Goal: Check status: Check status

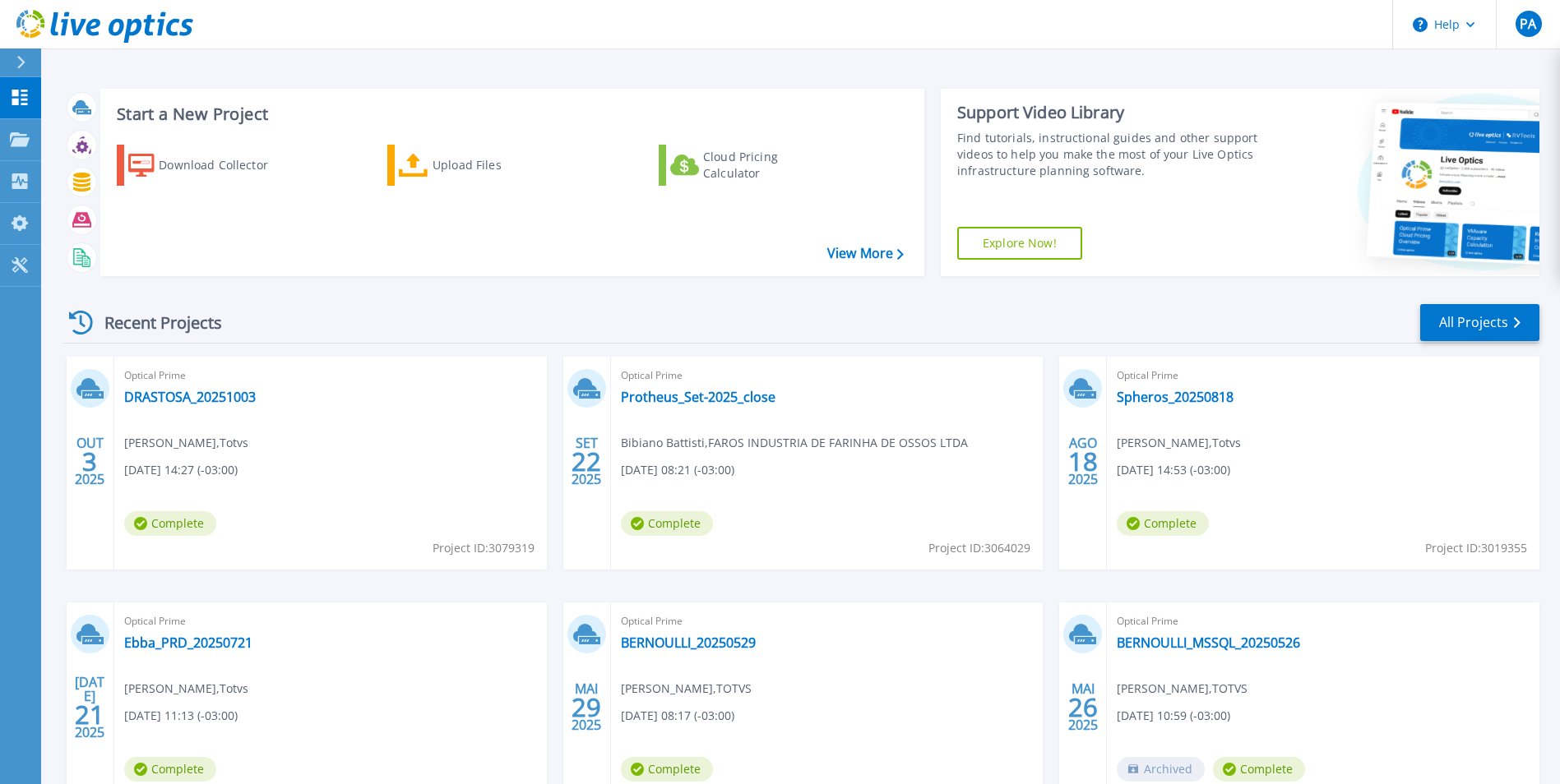
click at [444, 23] on header "Help PA Usuário Final Paulo Aguiar paulo.aguiar@totvs.com.br Totvs My Profile L…" at bounding box center [780, 24] width 1560 height 49
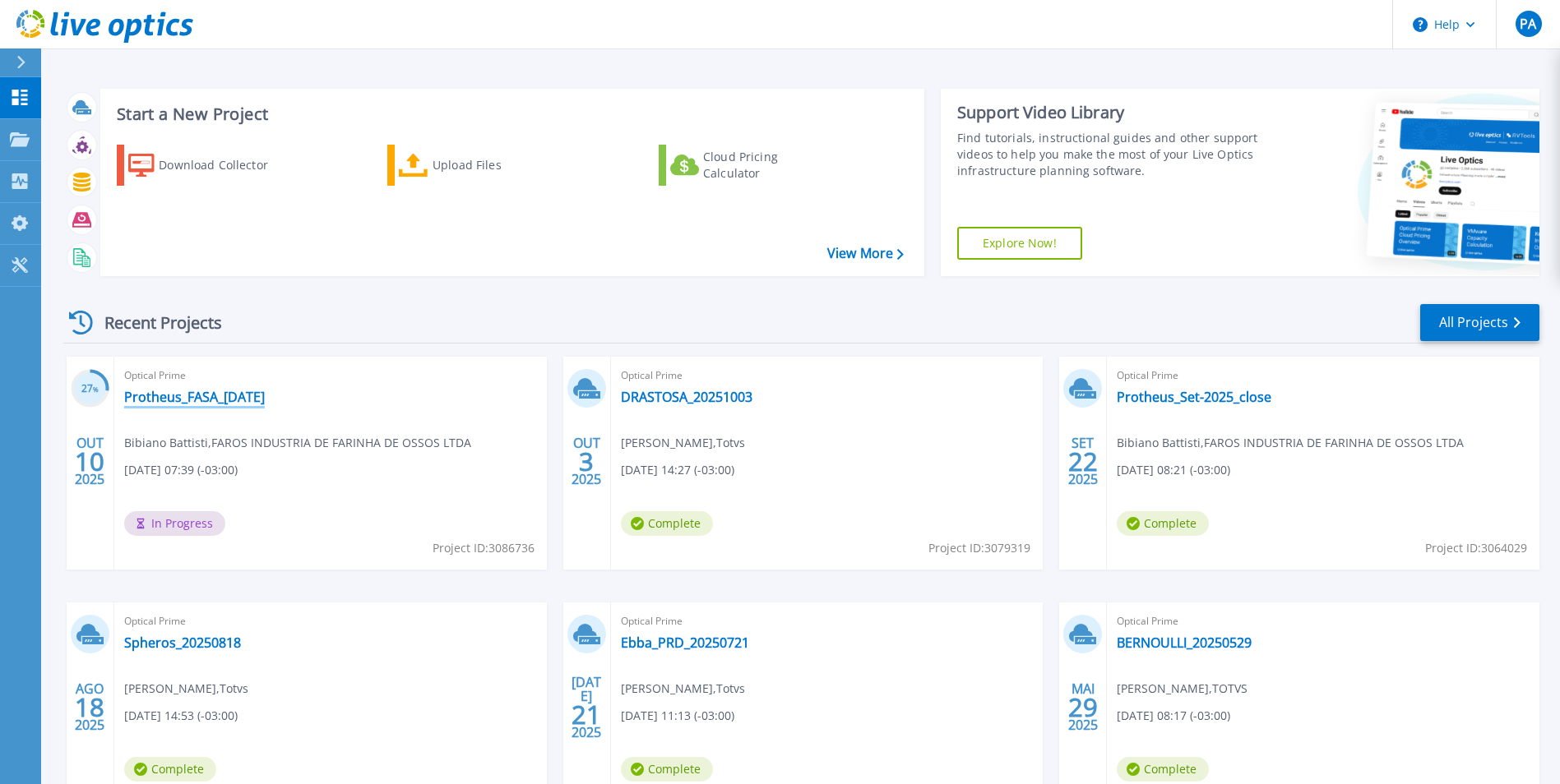
click at [253, 404] on link "Protheus_FASA_[DATE]" at bounding box center [194, 398] width 141 height 17
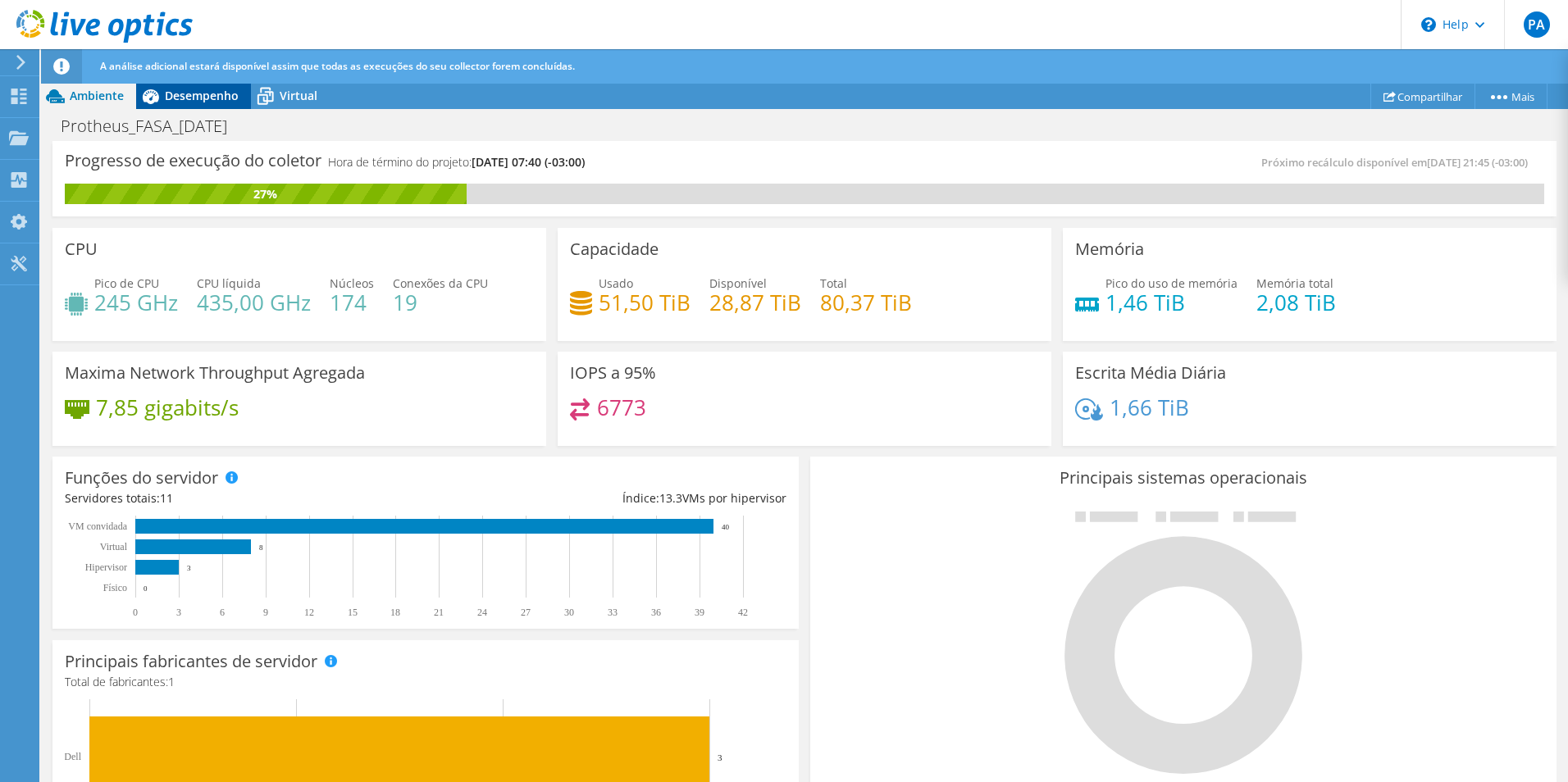
click at [195, 92] on span "Desempenho" at bounding box center [202, 95] width 74 height 16
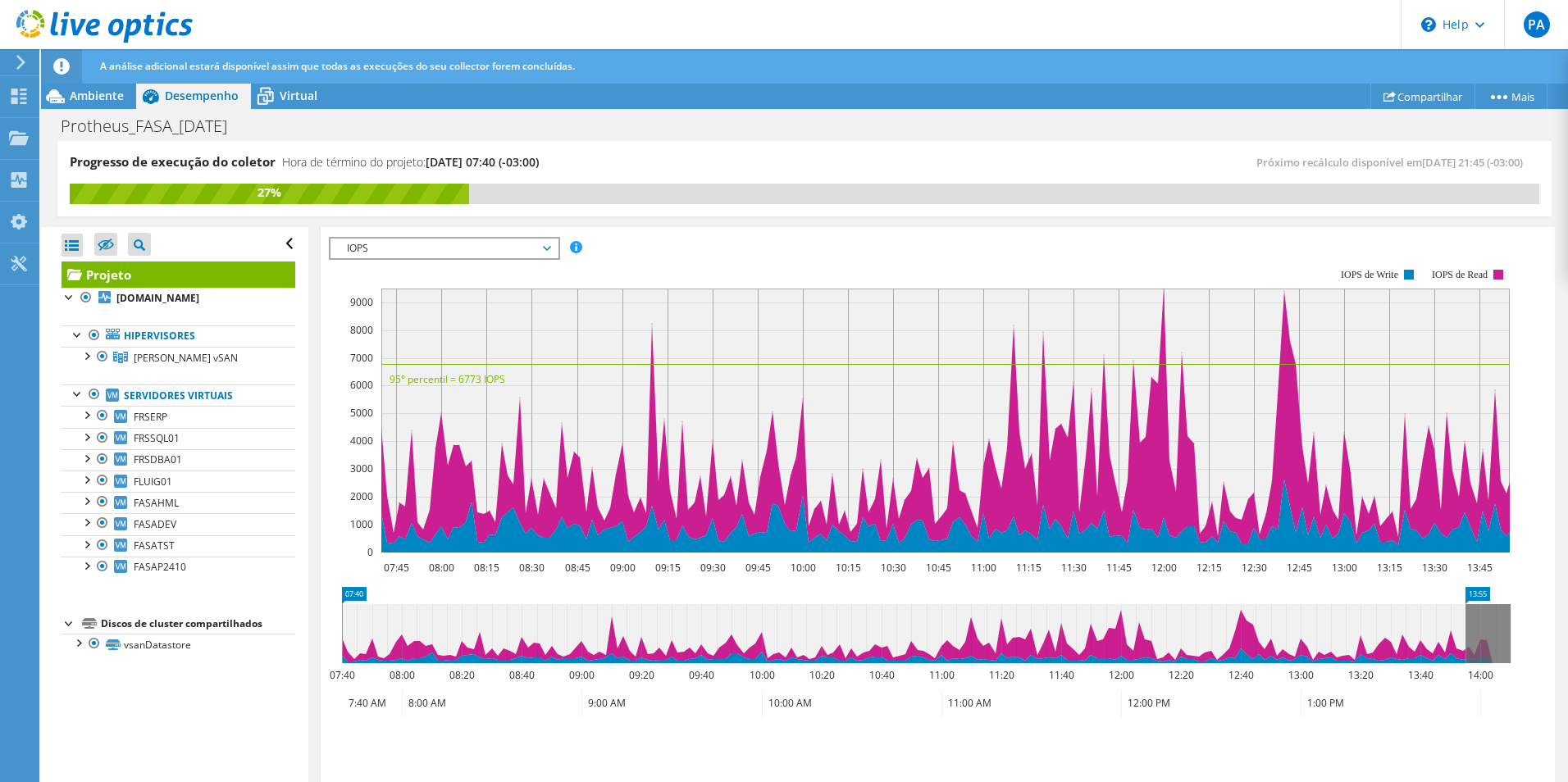
scroll to position [410, 0]
